Goal: Transaction & Acquisition: Purchase product/service

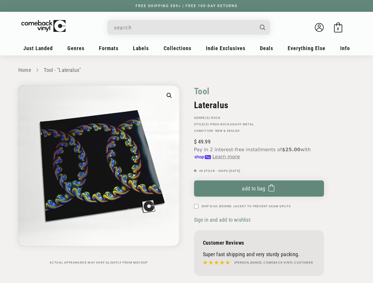
click at [187, 142] on div "Tool Lateralus GENRE(S): Rock STYLE(S): Prog Rock , Heavy Metal Condition: New …" at bounding box center [271, 183] width 168 height 194
click at [184, 27] on input "When autocomplete results are available use up and down arrows to review and en…" at bounding box center [184, 28] width 140 height 12
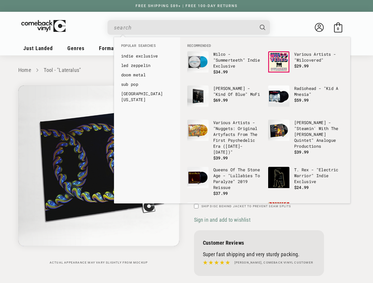
click at [169, 96] on link "[GEOGRAPHIC_DATA][US_STATE]" at bounding box center [147, 97] width 52 height 12
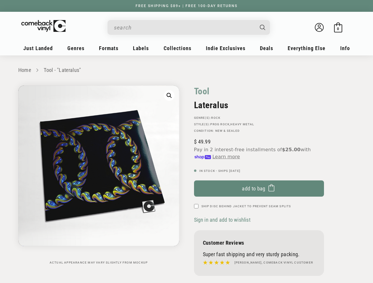
click at [259, 189] on span "Add to bag" at bounding box center [254, 189] width 24 height 6
click at [223, 220] on span "Sign in and add to wishlist" at bounding box center [222, 220] width 56 height 6
